Goal: Communication & Community: Answer question/provide support

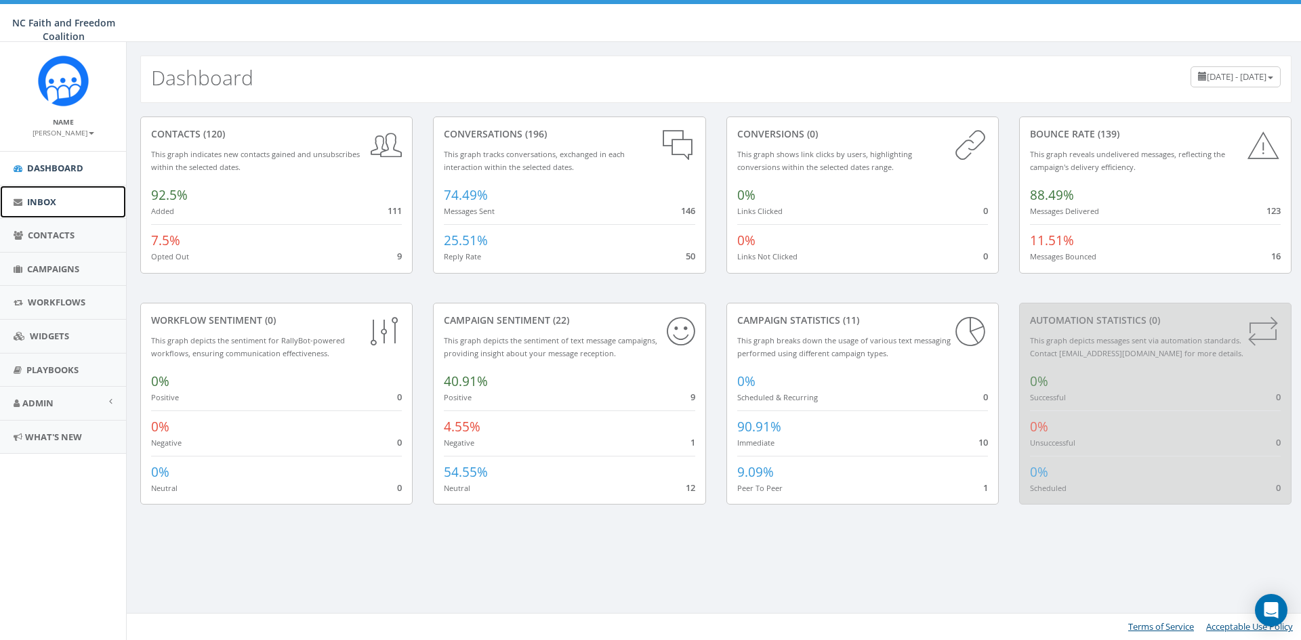
click at [37, 201] on span "Inbox" at bounding box center [41, 202] width 29 height 12
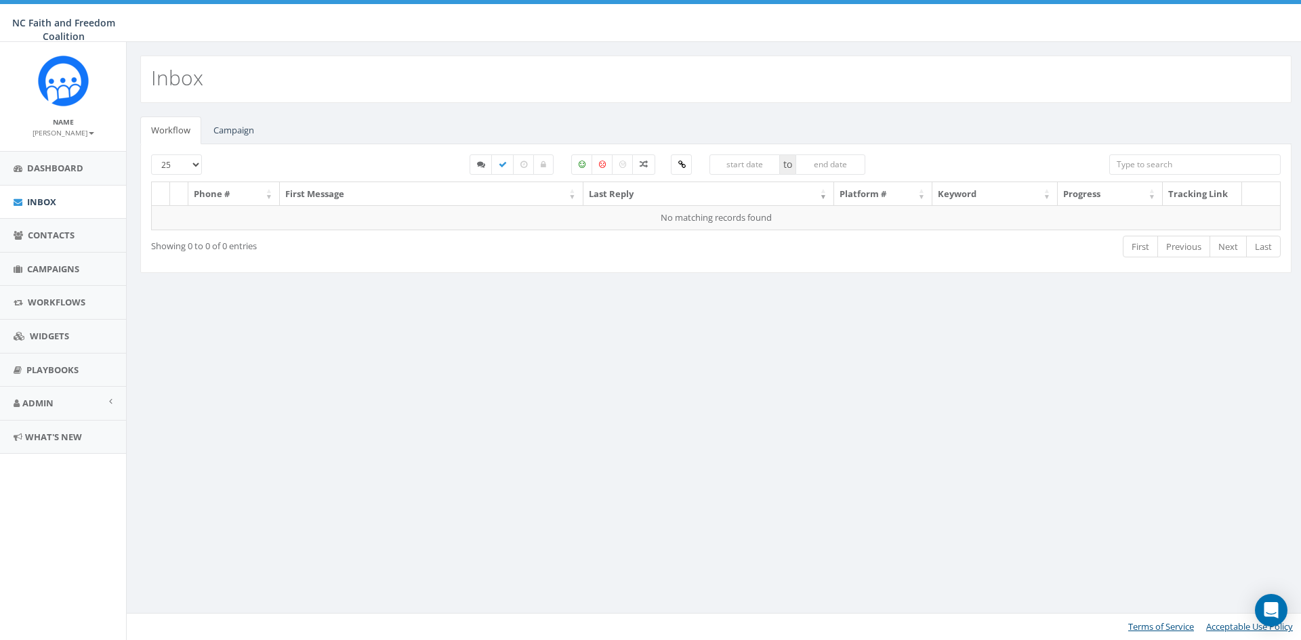
select select
click at [234, 126] on link "Campaign" at bounding box center [234, 131] width 62 height 28
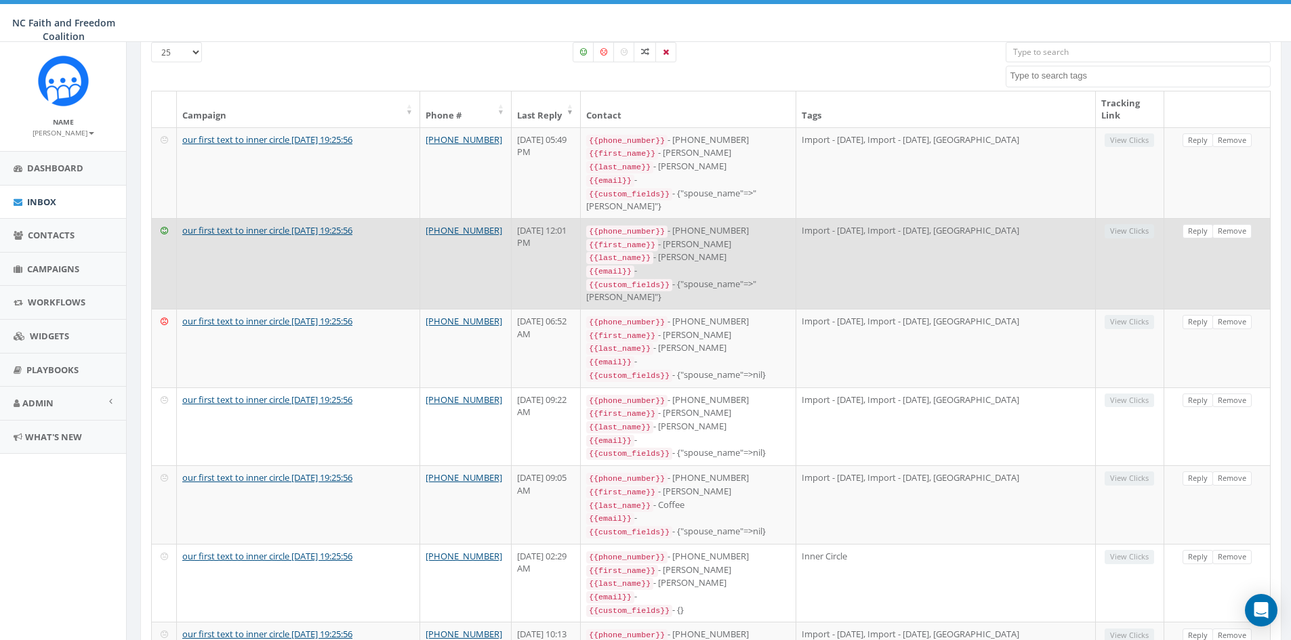
scroll to position [203, 0]
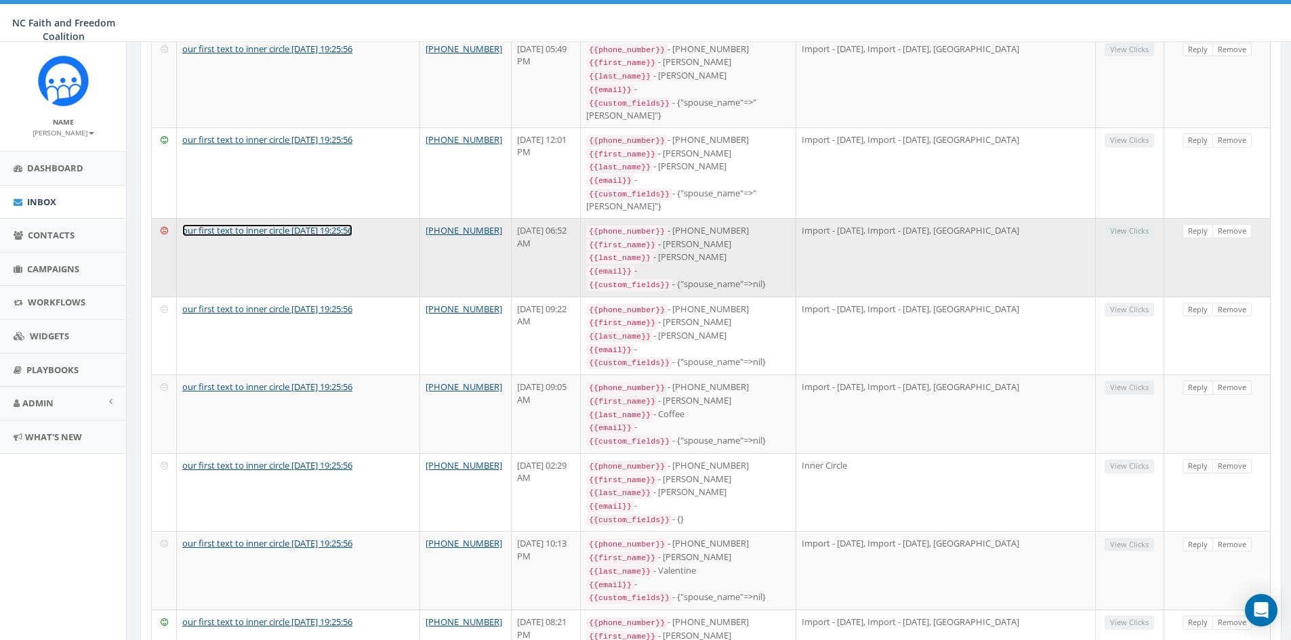
click at [318, 228] on link "our first text to inner circle 2025-08-05 19:25:56" at bounding box center [267, 230] width 170 height 12
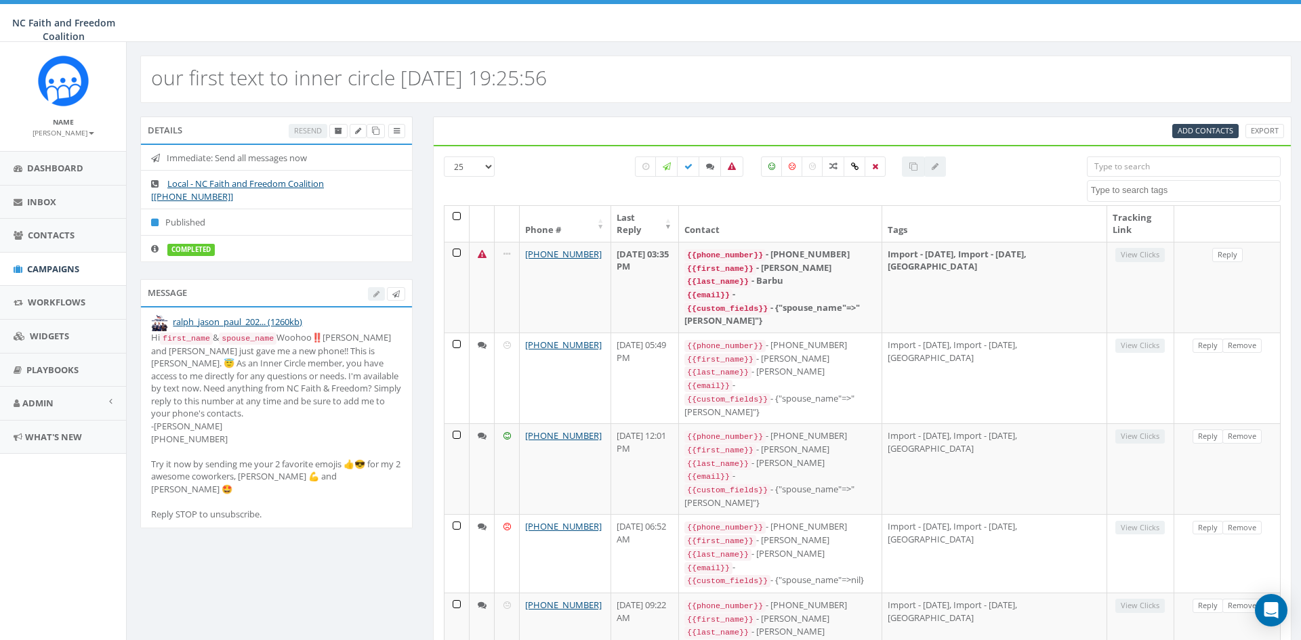
select select
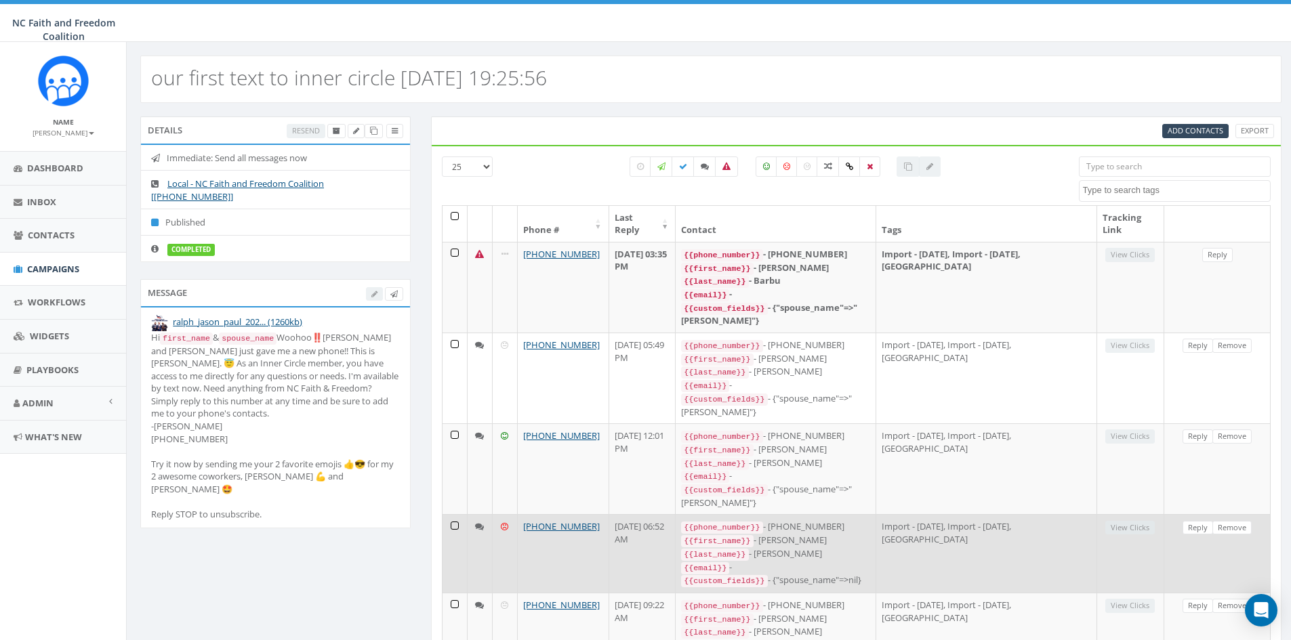
click at [761, 561] on div "{{email}} -" at bounding box center [775, 568] width 188 height 14
click at [1192, 521] on link "Reply" at bounding box center [1197, 528] width 30 height 14
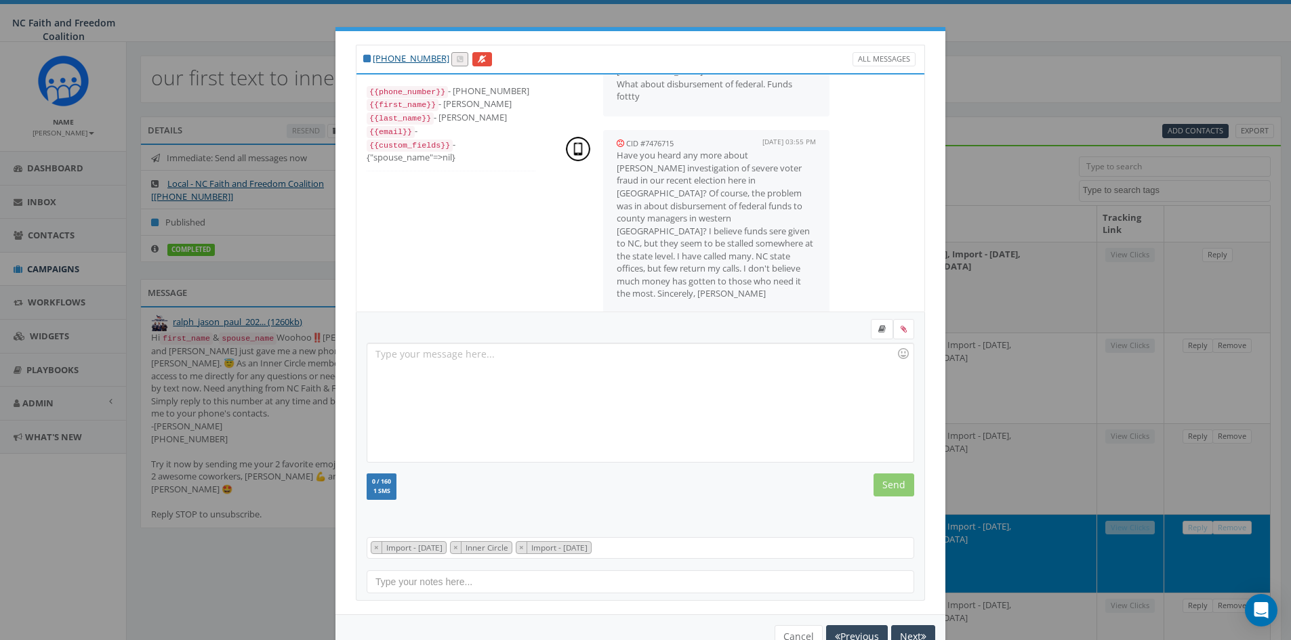
scroll to position [308, 0]
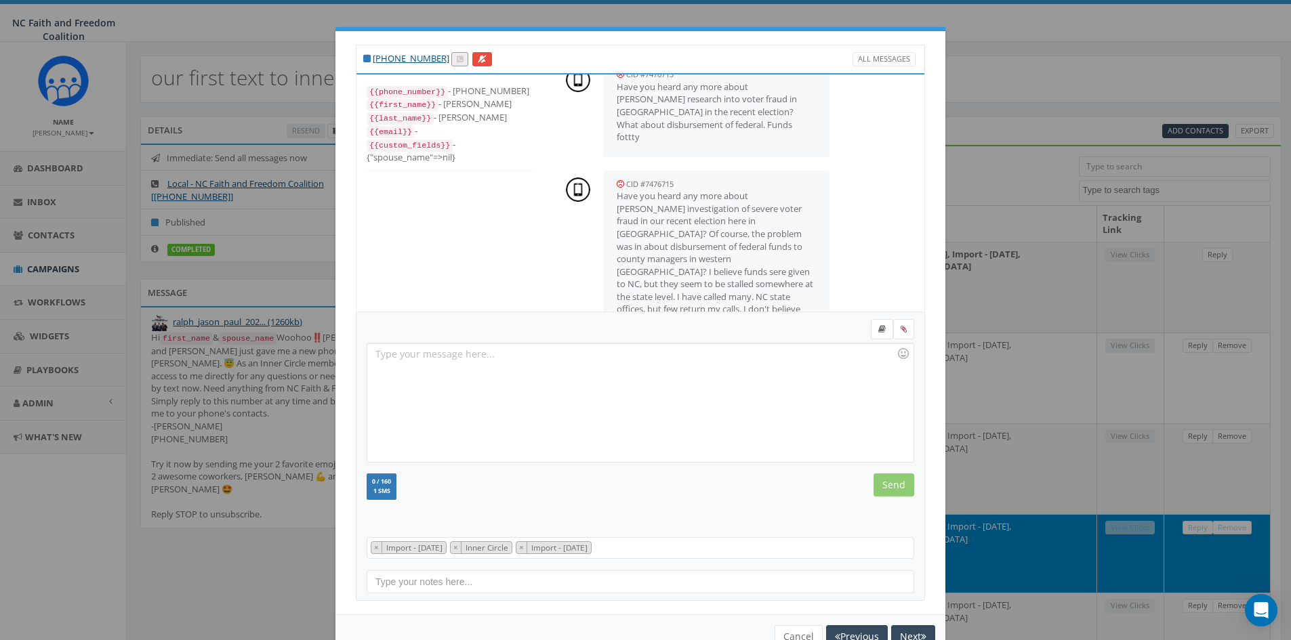
click at [642, 49] on div "+1 828-514-9179 All Messages" at bounding box center [640, 59] width 569 height 28
click at [243, 24] on div "[PHONE_NUMBER] All Messages {{phone_number}} - [PHONE_NUMBER] {{first_name}} - …" at bounding box center [645, 320] width 1291 height 640
click at [777, 638] on button "Cancel" at bounding box center [798, 636] width 48 height 23
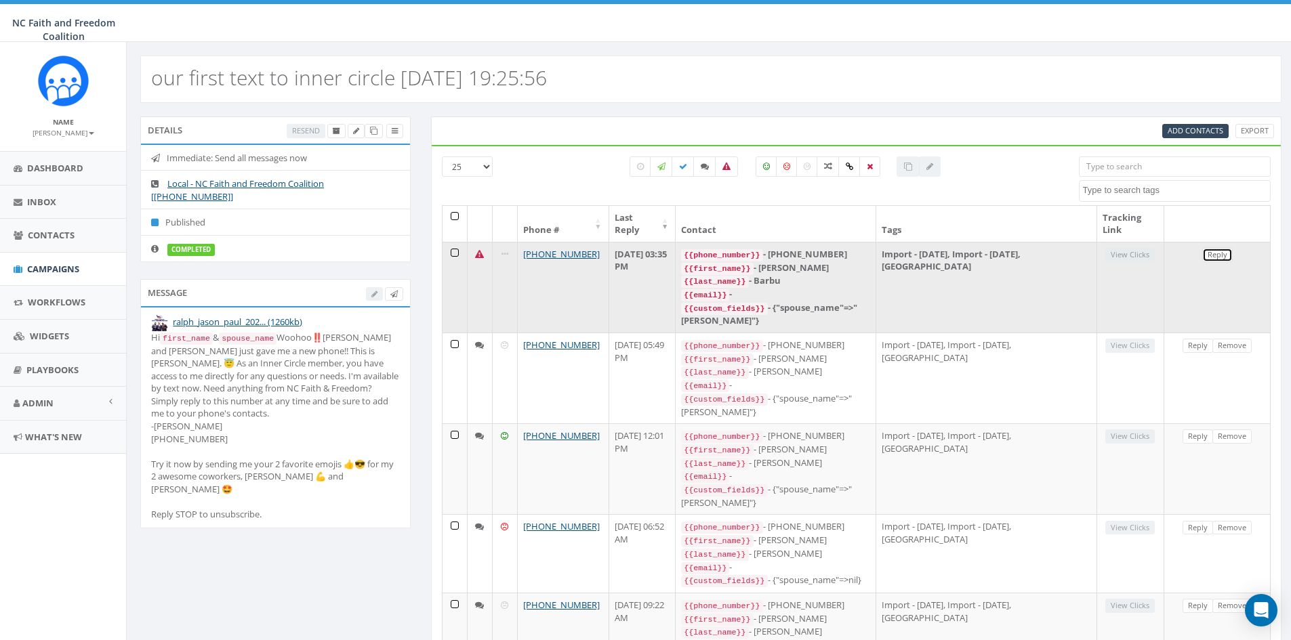
click at [1216, 258] on link "Reply" at bounding box center [1217, 255] width 30 height 14
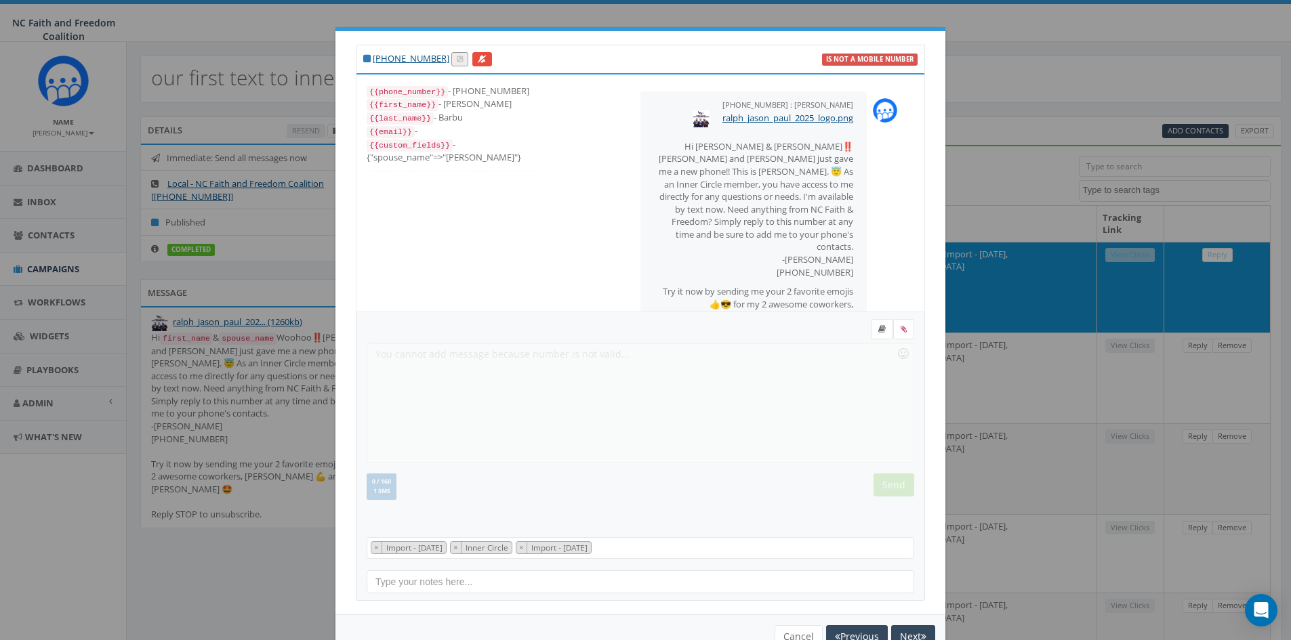
scroll to position [49, 0]
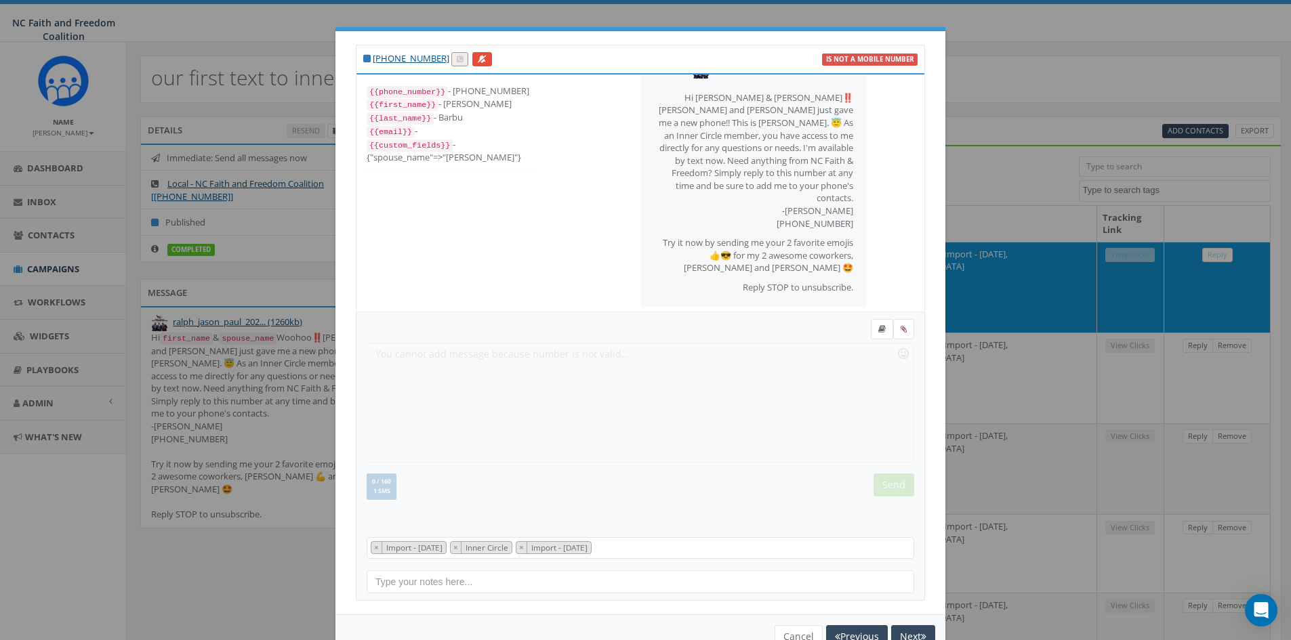
click at [924, 49] on div "+1 704-321-5782 is not a mobile number {{phone_number}} - +17043215782 {{first_…" at bounding box center [640, 322] width 610 height 583
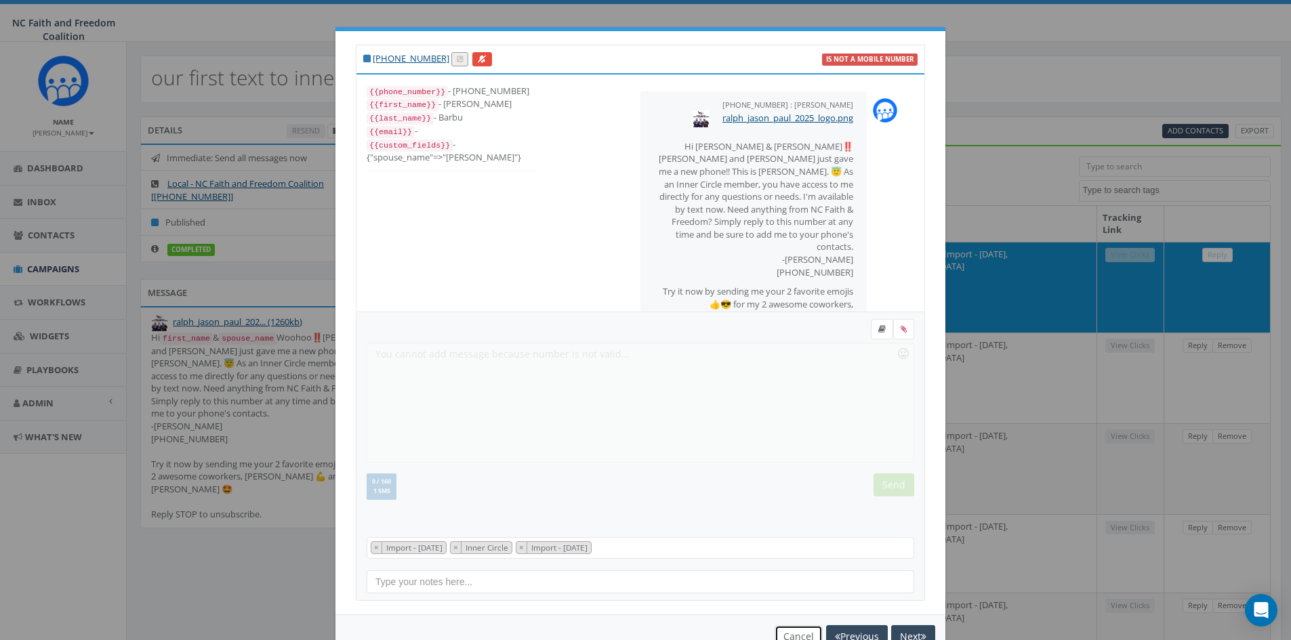
click at [787, 631] on button "Cancel" at bounding box center [798, 636] width 48 height 23
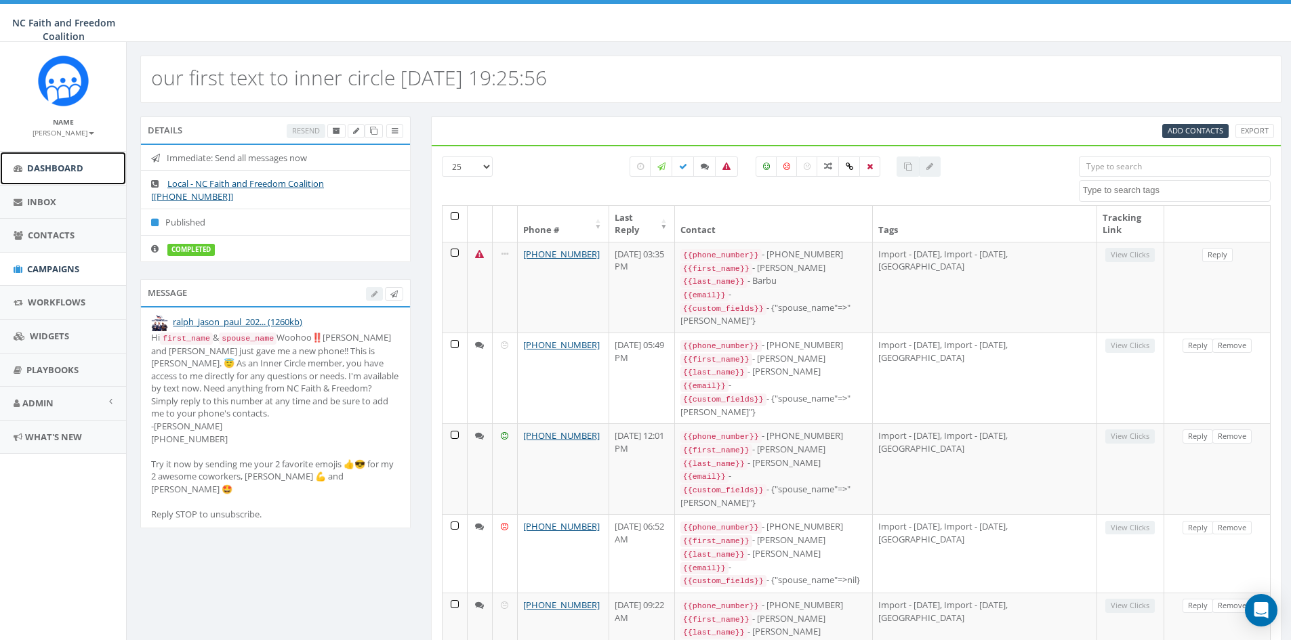
click at [54, 164] on span "Dashboard" at bounding box center [55, 168] width 56 height 12
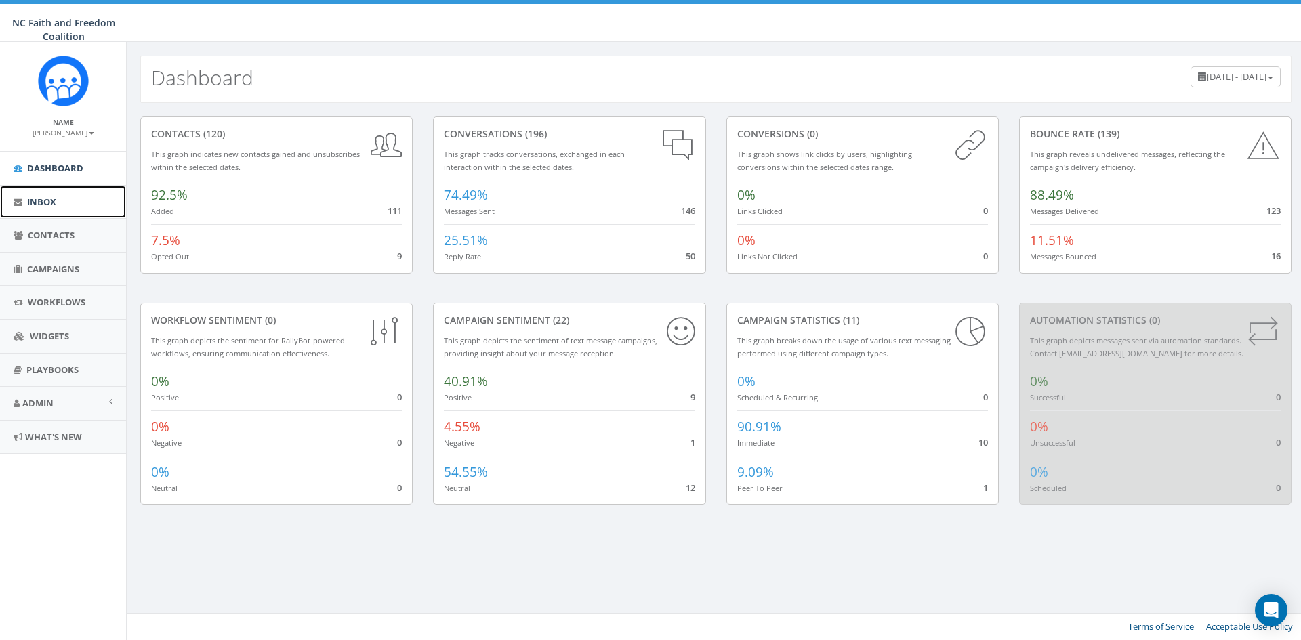
click at [45, 197] on span "Inbox" at bounding box center [41, 202] width 29 height 12
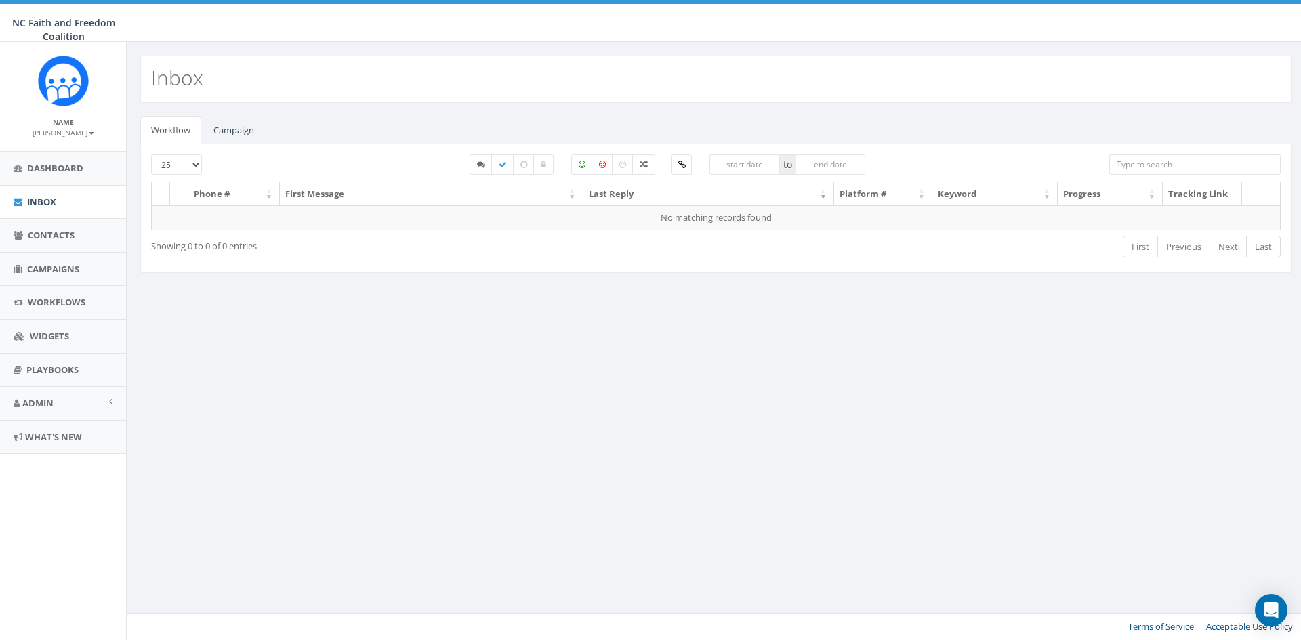
select select
click at [246, 125] on link "Campaign" at bounding box center [234, 131] width 62 height 28
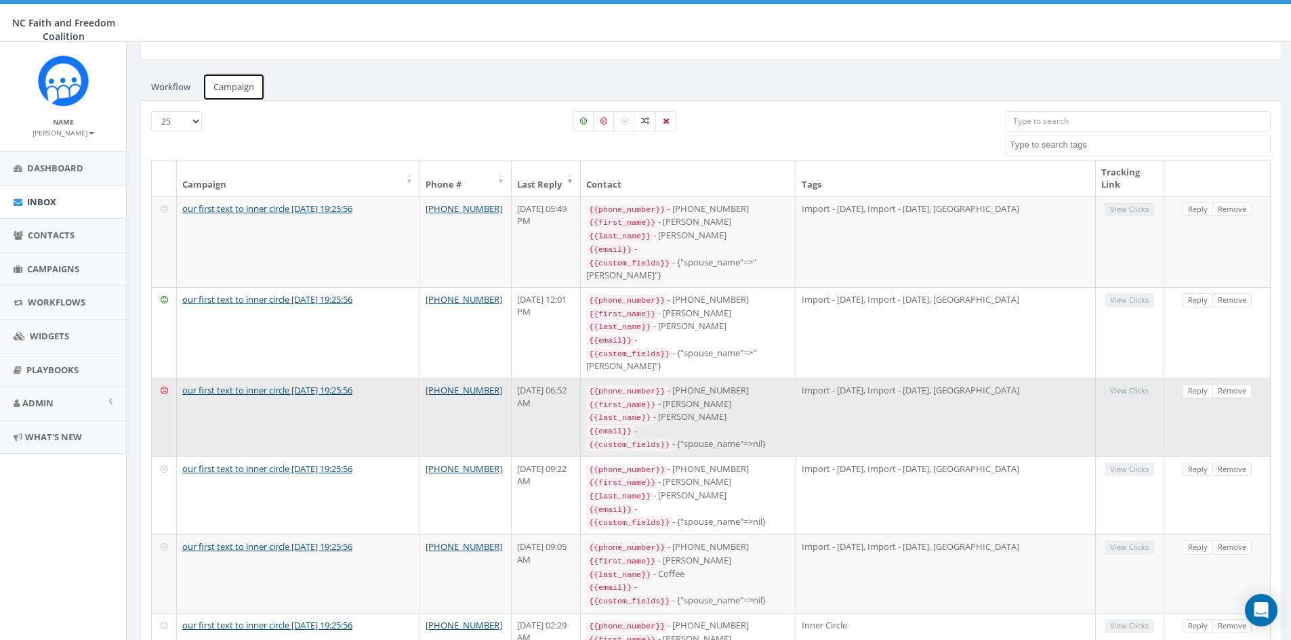
scroll to position [136, 0]
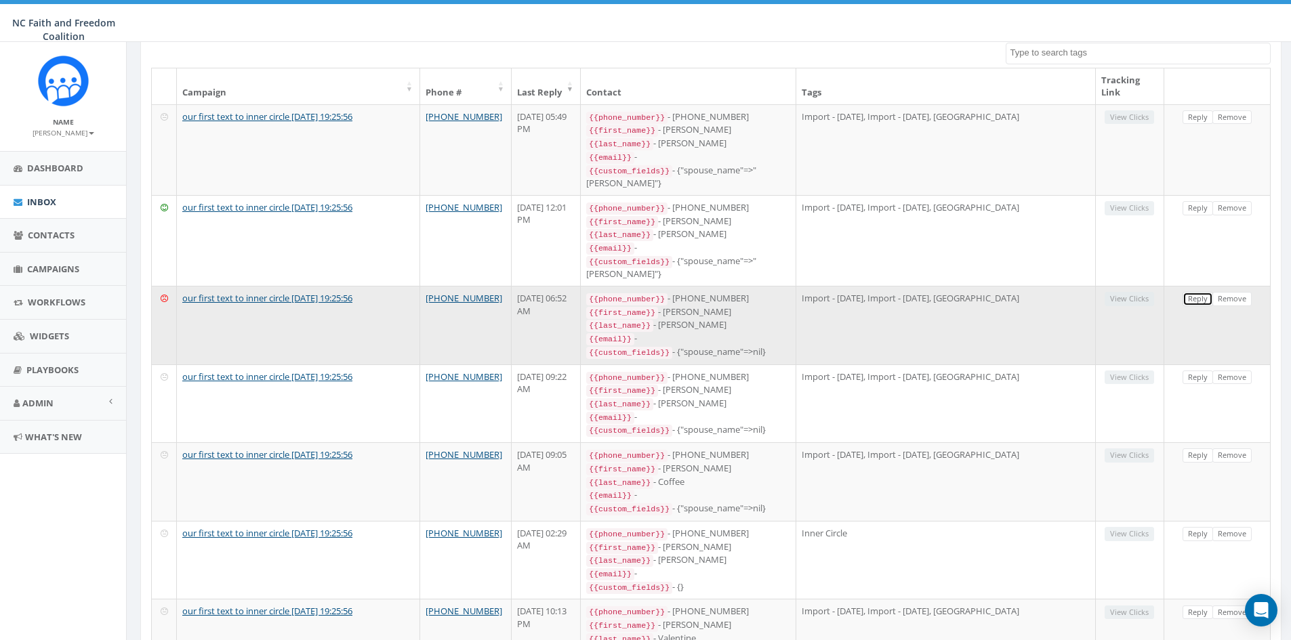
click at [1201, 294] on link "Reply" at bounding box center [1197, 299] width 30 height 14
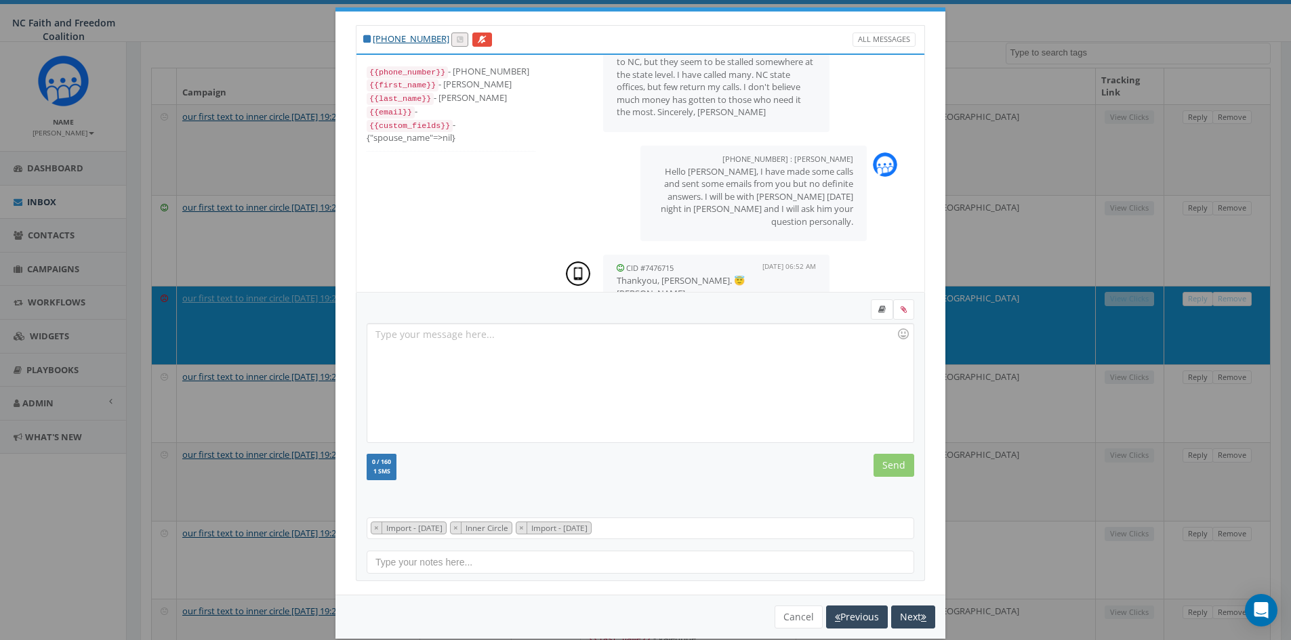
scroll to position [39, 0]
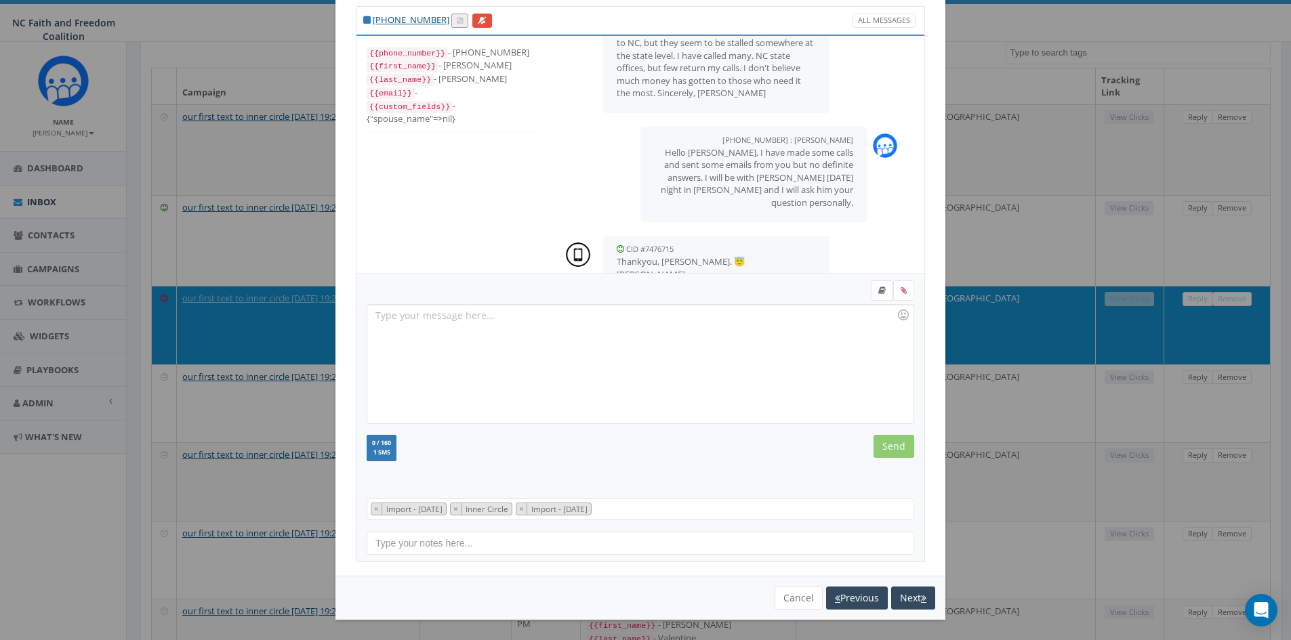
click at [427, 321] on div at bounding box center [639, 364] width 545 height 119
click at [894, 451] on input "Send" at bounding box center [893, 446] width 41 height 23
